Goal: Navigation & Orientation: Find specific page/section

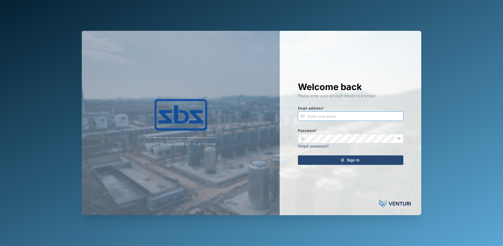
type input "[PERSON_NAME][EMAIL_ADDRESS][DOMAIN_NAME]"
click at [348, 161] on span "Sign In" at bounding box center [353, 160] width 13 height 9
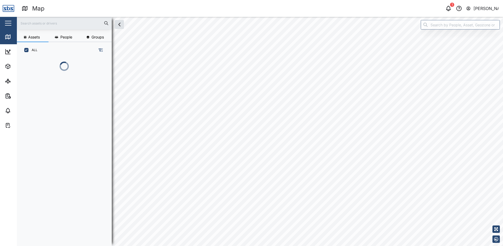
scroll to position [182, 83]
